Goal: Check status: Check status

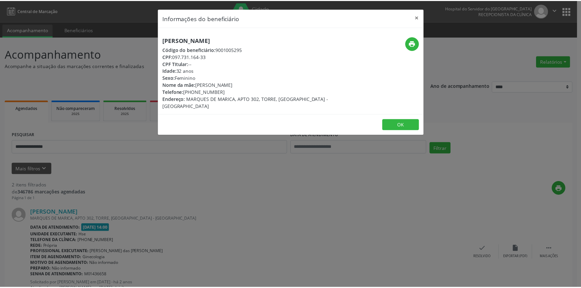
scroll to position [129, 0]
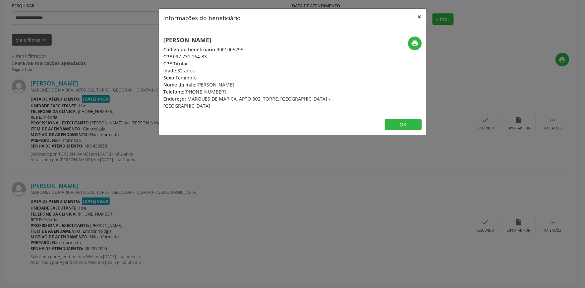
click at [416, 17] on button "×" at bounding box center [419, 17] width 13 height 16
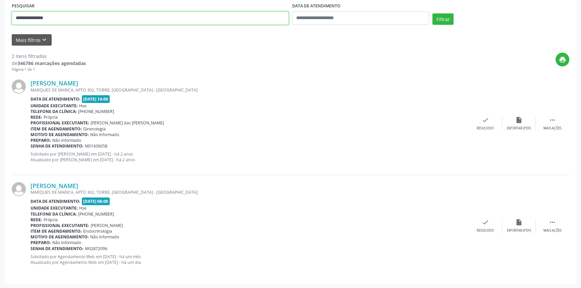
drag, startPoint x: 94, startPoint y: 20, endPoint x: 0, endPoint y: 21, distance: 93.5
click at [0, 21] on div "**********" at bounding box center [290, 98] width 581 height 380
paste input "**********"
click at [432, 13] on button "Filtrar" at bounding box center [442, 18] width 21 height 11
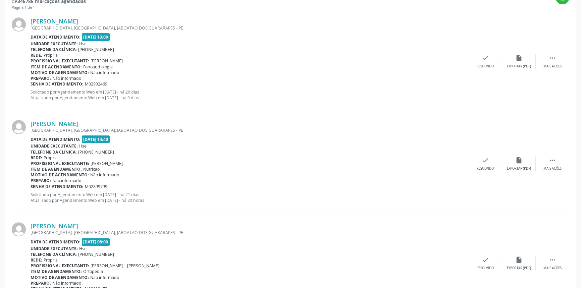
scroll to position [164, 0]
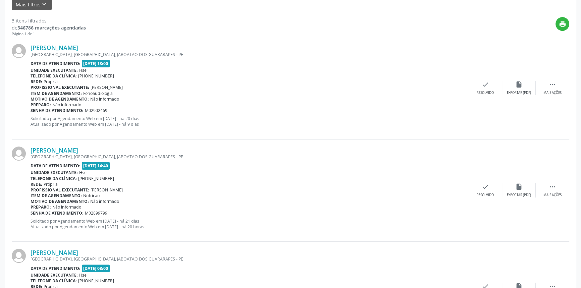
drag, startPoint x: 156, startPoint y: 128, endPoint x: 41, endPoint y: 137, distance: 114.7
click at [41, 137] on div "[PERSON_NAME] [GEOGRAPHIC_DATA], [GEOGRAPHIC_DATA], JABOATAO DOS GUARARAPES - P…" at bounding box center [290, 88] width 557 height 102
click at [153, 137] on div "[PERSON_NAME] [GEOGRAPHIC_DATA], [GEOGRAPHIC_DATA], JABOATAO DOS GUARARAPES - P…" at bounding box center [290, 88] width 557 height 102
drag, startPoint x: 133, startPoint y: 145, endPoint x: 28, endPoint y: 149, distance: 105.0
click at [28, 149] on div "[PERSON_NAME] [GEOGRAPHIC_DATA], [GEOGRAPHIC_DATA], JABOATAO DOS GUARARAPES - P…" at bounding box center [290, 190] width 557 height 102
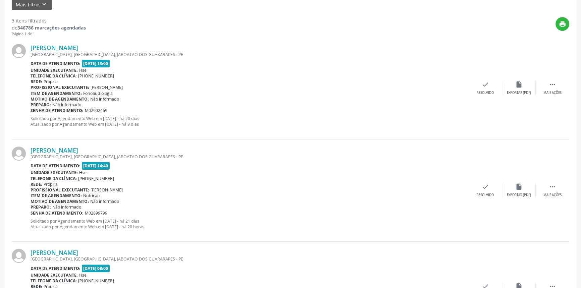
copy div "[PERSON_NAME]"
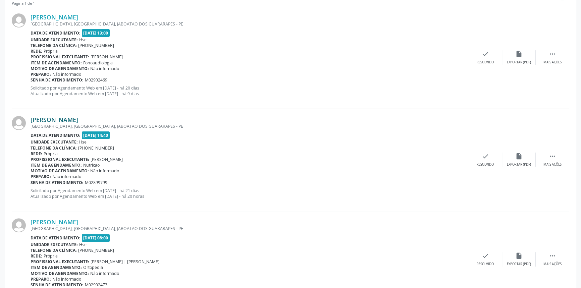
click at [64, 116] on link "[PERSON_NAME]" at bounding box center [55, 119] width 48 height 7
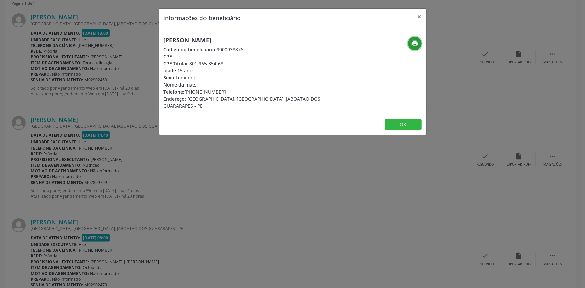
click at [420, 46] on button "print" at bounding box center [415, 44] width 14 height 14
click at [420, 15] on button "×" at bounding box center [419, 17] width 13 height 16
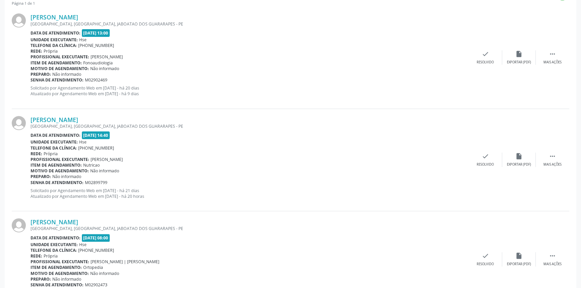
scroll to position [73, 0]
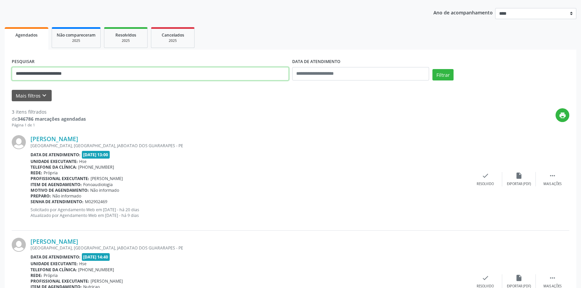
drag, startPoint x: 96, startPoint y: 76, endPoint x: 0, endPoint y: 76, distance: 96.2
click at [0, 76] on div "**********" at bounding box center [290, 202] width 581 height 477
paste input "**"
click at [447, 74] on button "Filtrar" at bounding box center [442, 74] width 21 height 11
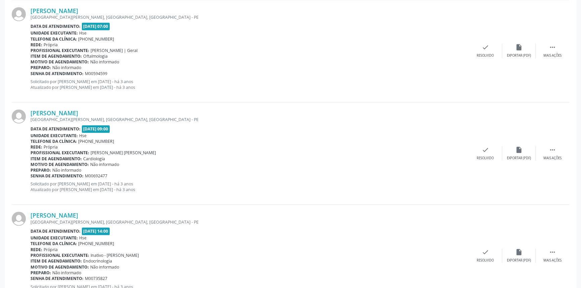
scroll to position [1477, 0]
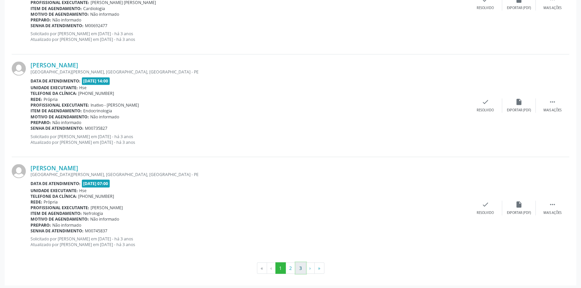
click at [298, 268] on button "3" at bounding box center [300, 267] width 10 height 11
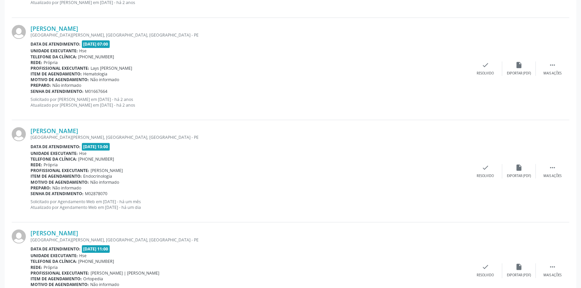
scroll to position [797, 0]
drag, startPoint x: 100, startPoint y: 128, endPoint x: 27, endPoint y: 132, distance: 72.5
click at [27, 132] on div "[PERSON_NAME] [GEOGRAPHIC_DATA][PERSON_NAME], [GEOGRAPHIC_DATA], [GEOGRAPHIC_DA…" at bounding box center [290, 171] width 557 height 102
copy div "[PERSON_NAME]"
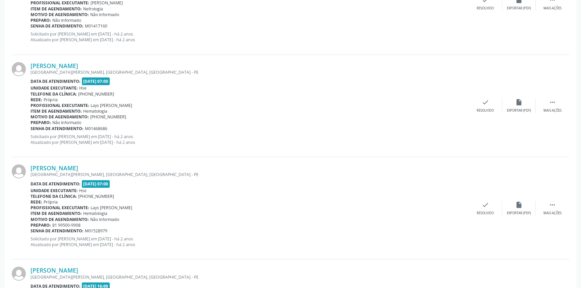
scroll to position [127, 0]
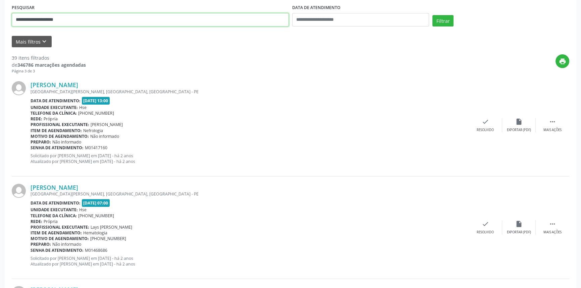
drag, startPoint x: 72, startPoint y: 21, endPoint x: 0, endPoint y: 20, distance: 72.4
paste input "**********"
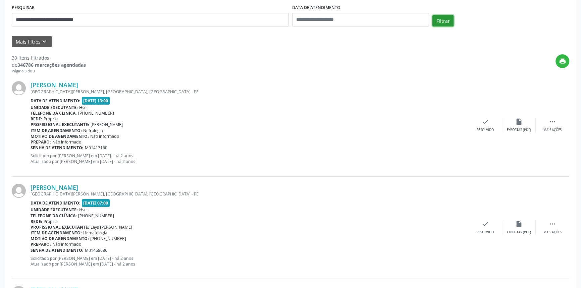
click at [448, 20] on button "Filtrar" at bounding box center [442, 20] width 21 height 11
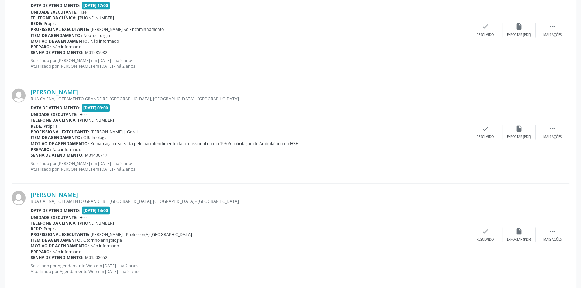
scroll to position [1477, 0]
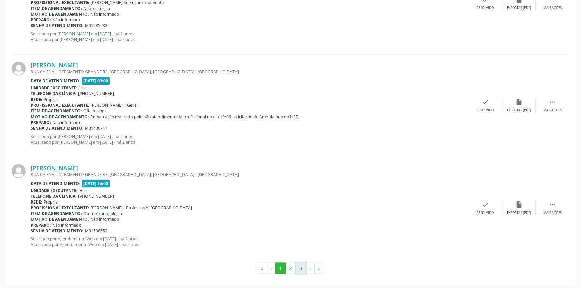
click at [298, 268] on button "3" at bounding box center [300, 267] width 10 height 11
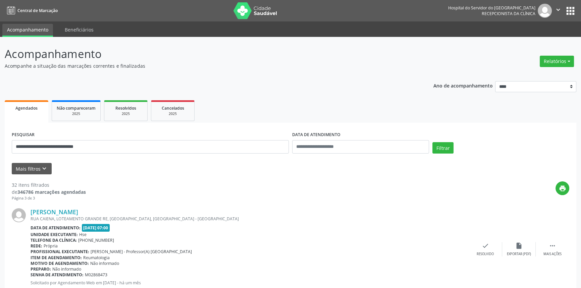
scroll to position [136, 0]
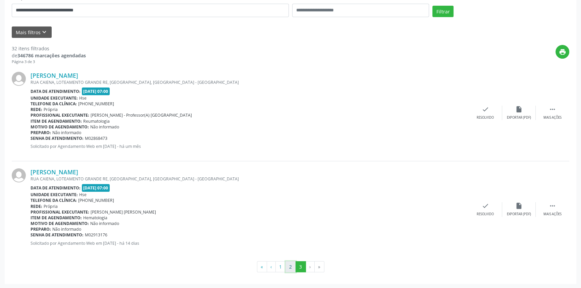
click at [291, 266] on button "2" at bounding box center [290, 266] width 10 height 11
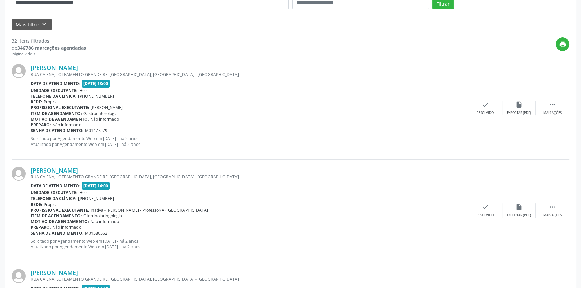
scroll to position [91, 0]
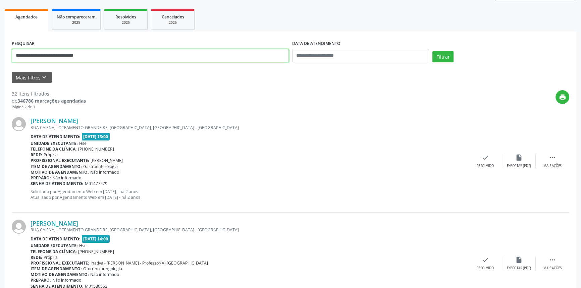
drag, startPoint x: 122, startPoint y: 55, endPoint x: 0, endPoint y: 57, distance: 122.4
paste input "text"
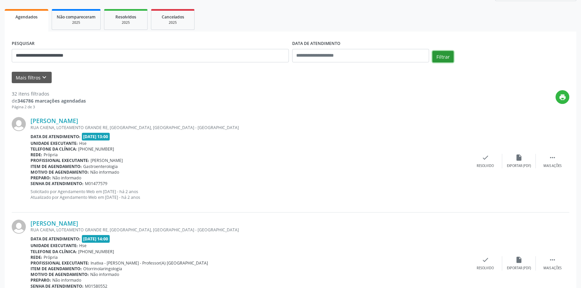
click at [443, 55] on button "Filtrar" at bounding box center [442, 56] width 21 height 11
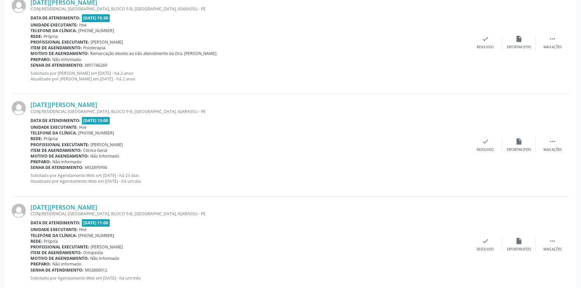
scroll to position [1131, 0]
drag, startPoint x: 119, startPoint y: 104, endPoint x: 31, endPoint y: 104, distance: 88.2
click at [31, 104] on div "[DATE][PERSON_NAME]" at bounding box center [250, 104] width 438 height 7
copy link "[DATE][PERSON_NAME]"
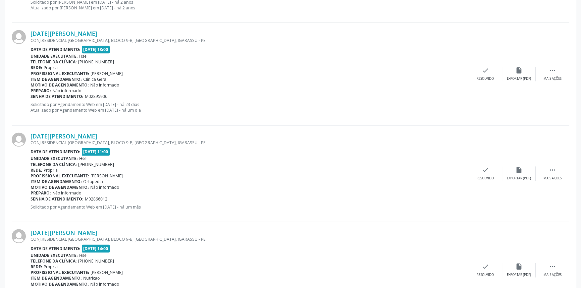
scroll to position [1222, 0]
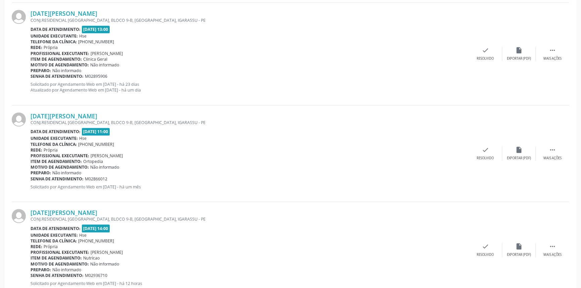
copy link "[DATE][PERSON_NAME]"
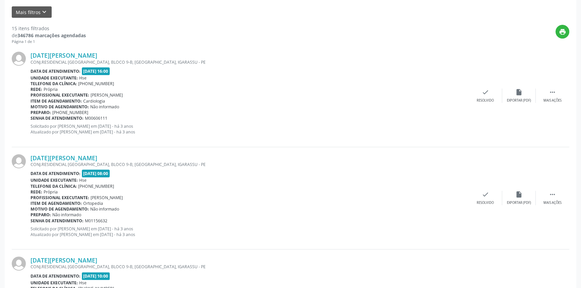
scroll to position [95, 0]
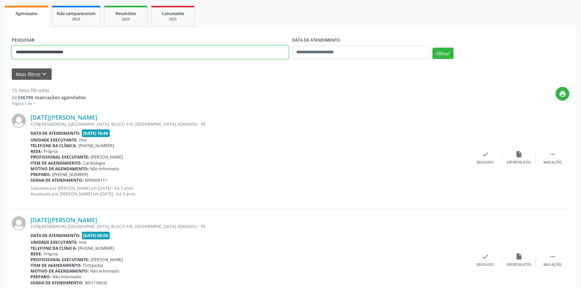
drag, startPoint x: 94, startPoint y: 53, endPoint x: 0, endPoint y: 53, distance: 93.8
paste input "text"
type input "**********"
click at [448, 53] on button "Filtrar" at bounding box center [442, 53] width 21 height 11
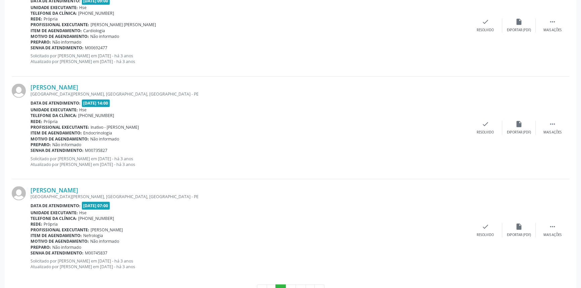
scroll to position [1477, 0]
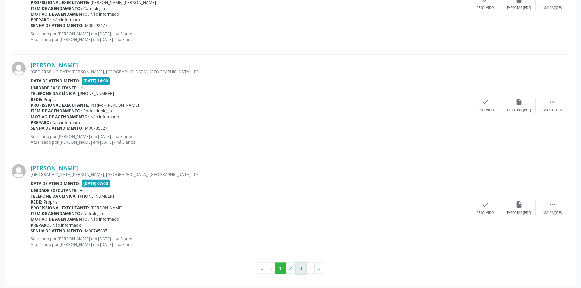
click at [300, 268] on button "3" at bounding box center [300, 267] width 10 height 11
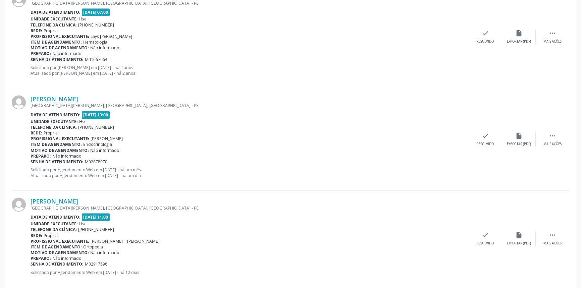
scroll to position [797, 0]
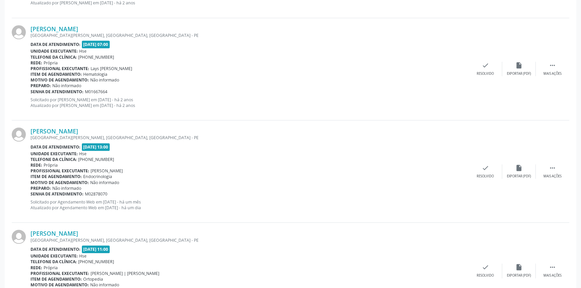
drag, startPoint x: 100, startPoint y: 130, endPoint x: 30, endPoint y: 133, distance: 70.1
click at [30, 133] on div "[PERSON_NAME] [GEOGRAPHIC_DATA][PERSON_NAME], [GEOGRAPHIC_DATA], [GEOGRAPHIC_DA…" at bounding box center [290, 171] width 557 height 102
copy div "[PERSON_NAME]"
